Goal: Find contact information: Find contact information

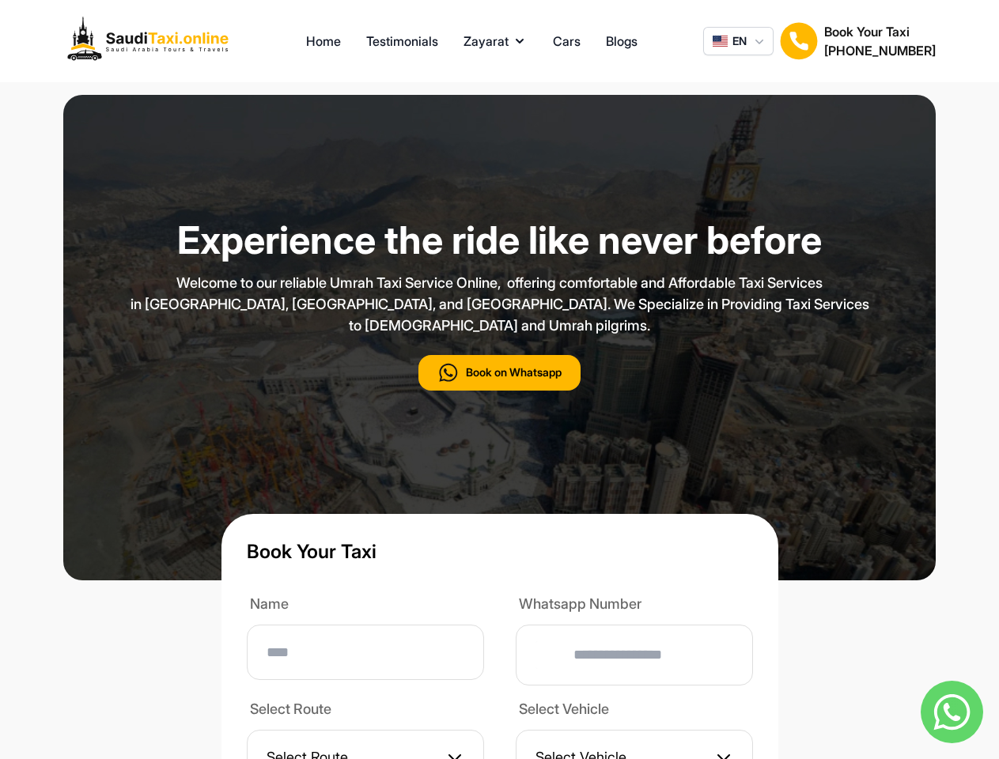
type input "**"
click at [499, 336] on p "Welcome to our reliable Umrah Taxi Service Online, offering comfortable and Aff…" at bounding box center [499, 304] width 791 height 64
click at [496, 41] on button "Zayarat" at bounding box center [495, 41] width 64 height 19
click at [738, 41] on span "EN" at bounding box center [739, 41] width 14 height 16
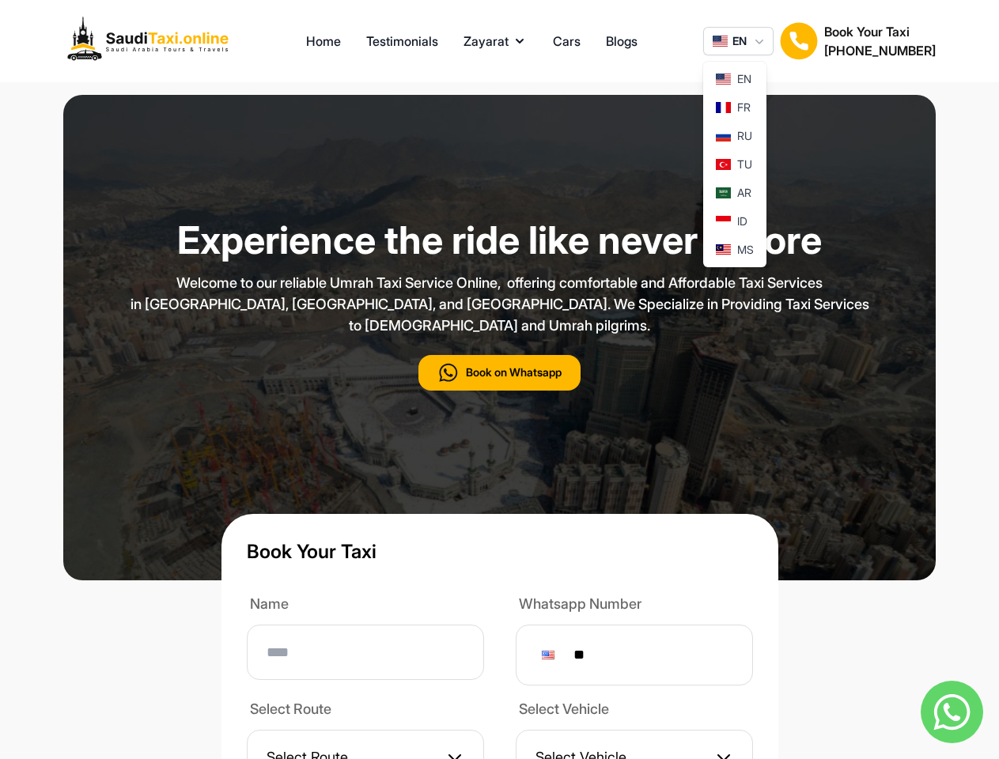
click at [799, 41] on img at bounding box center [799, 41] width 38 height 38
click at [879, 41] on h2 "[PHONE_NUMBER]" at bounding box center [879, 50] width 111 height 19
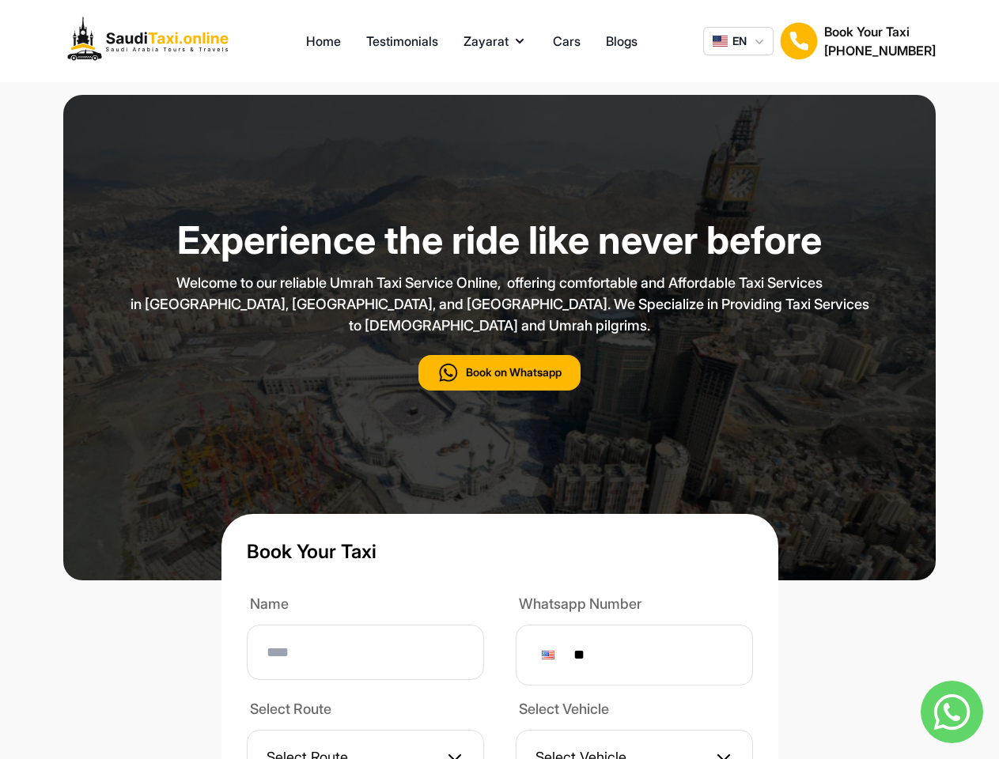
click at [499, 391] on button "Book on Whatsapp" at bounding box center [499, 373] width 162 height 36
click at [951, 712] on img at bounding box center [951, 712] width 62 height 62
click at [554, 659] on div at bounding box center [548, 655] width 13 height 9
